Goal: Information Seeking & Learning: Learn about a topic

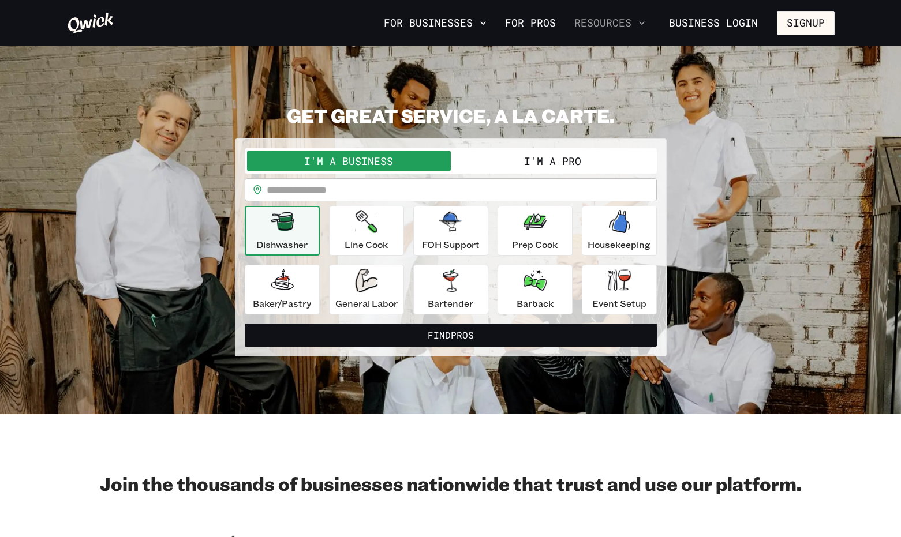
click at [600, 23] on button "Resources" at bounding box center [610, 23] width 80 height 20
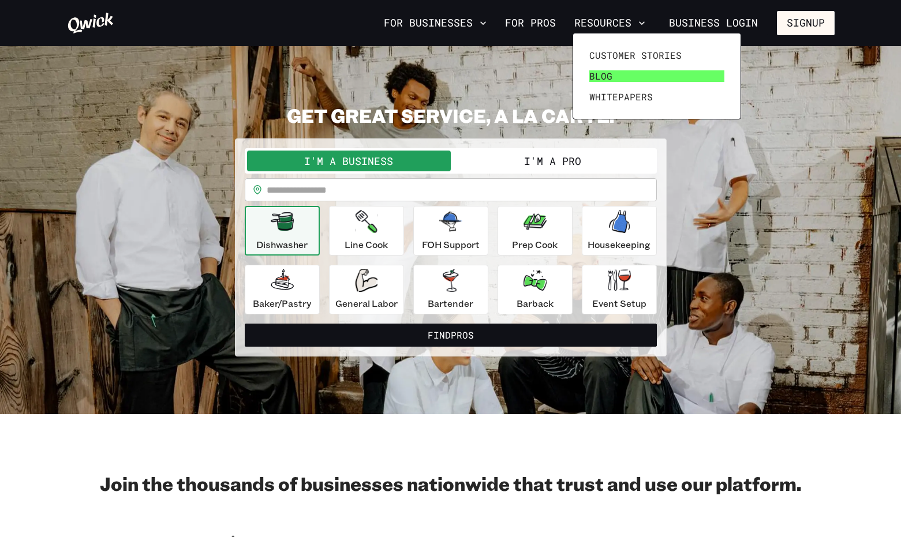
click at [611, 71] on link "Blog" at bounding box center [657, 76] width 144 height 21
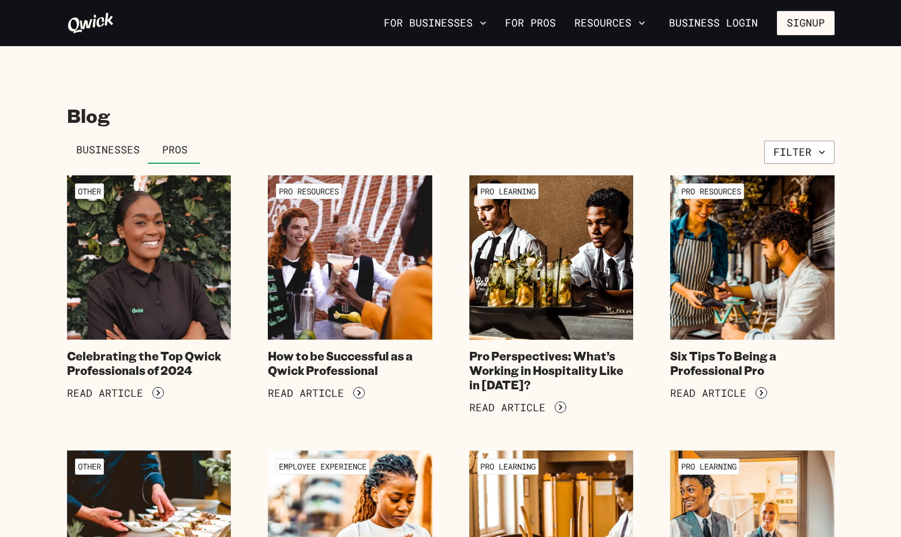
click at [110, 144] on span "Businesses" at bounding box center [107, 150] width 63 height 13
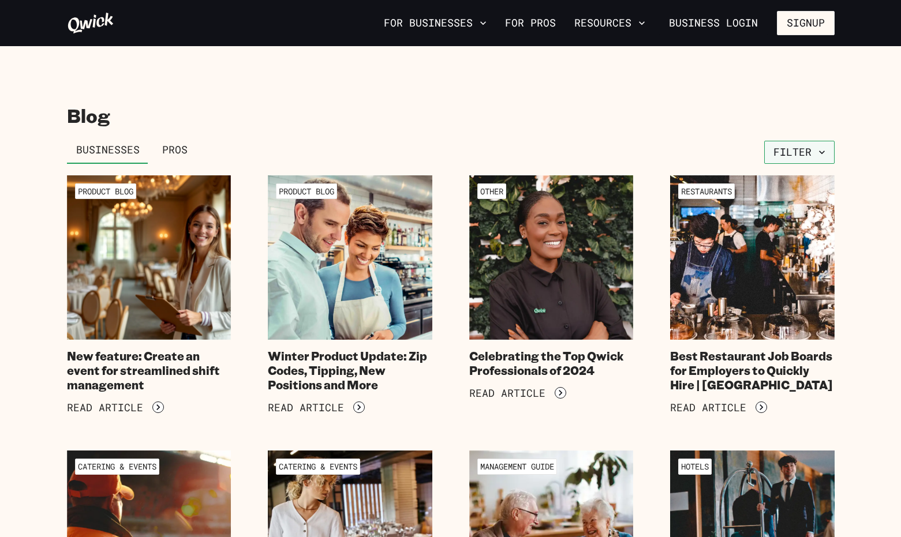
click at [787, 155] on button "Filter" at bounding box center [799, 152] width 70 height 23
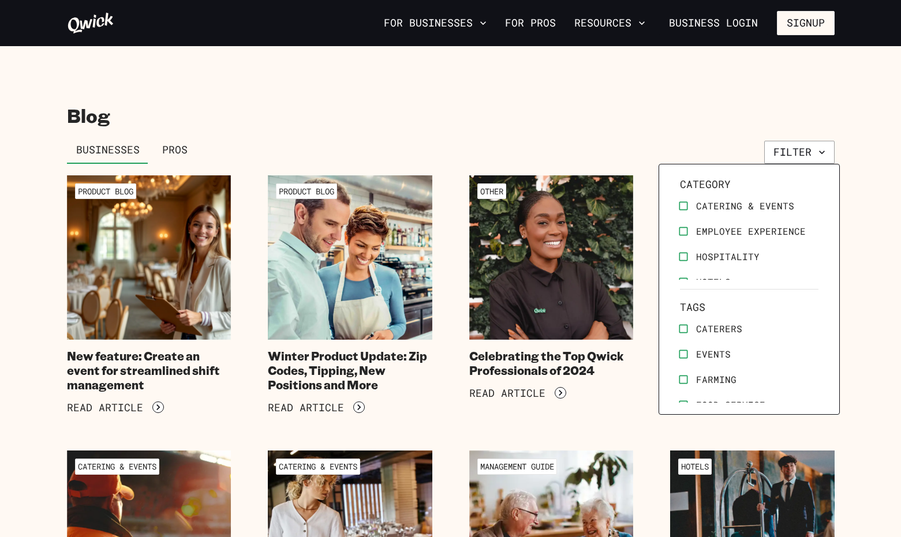
click at [477, 40] on div at bounding box center [450, 268] width 901 height 537
